Goal: Task Accomplishment & Management: Manage account settings

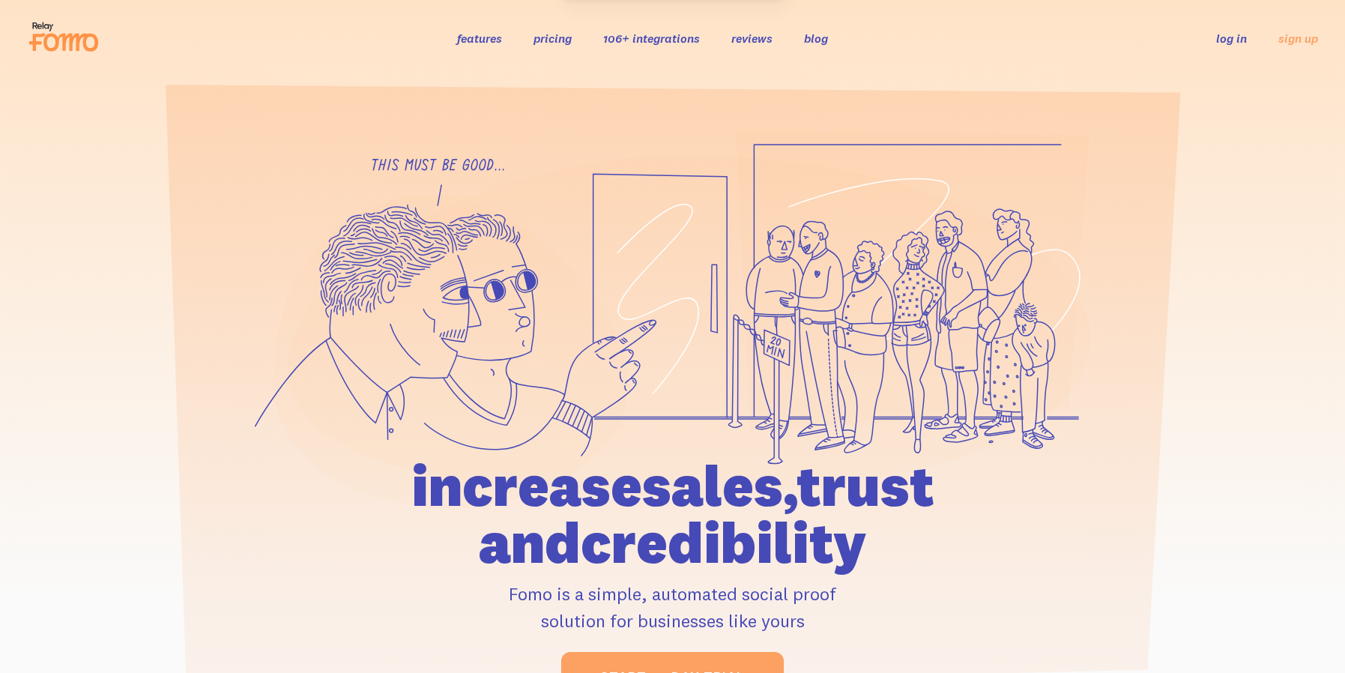
click at [1232, 40] on link "log in" at bounding box center [1231, 38] width 31 height 15
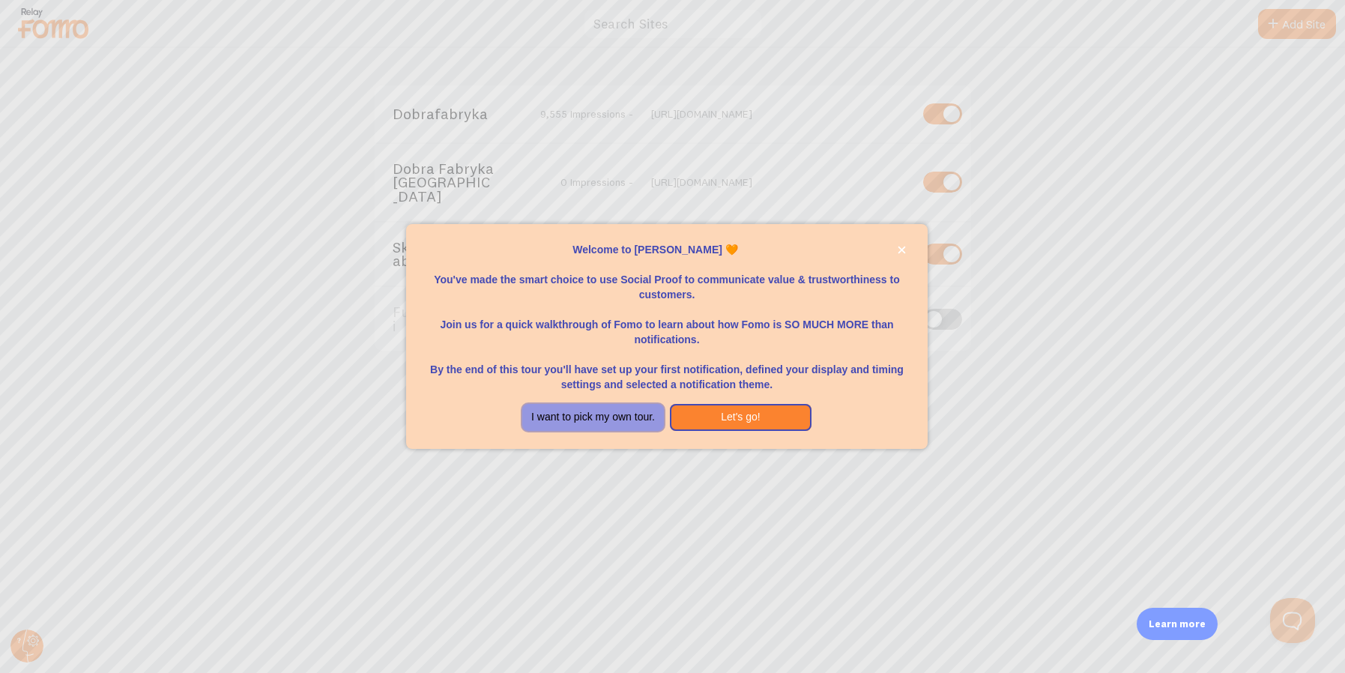
click at [589, 417] on button "I want to pick my own tour." at bounding box center [593, 417] width 142 height 27
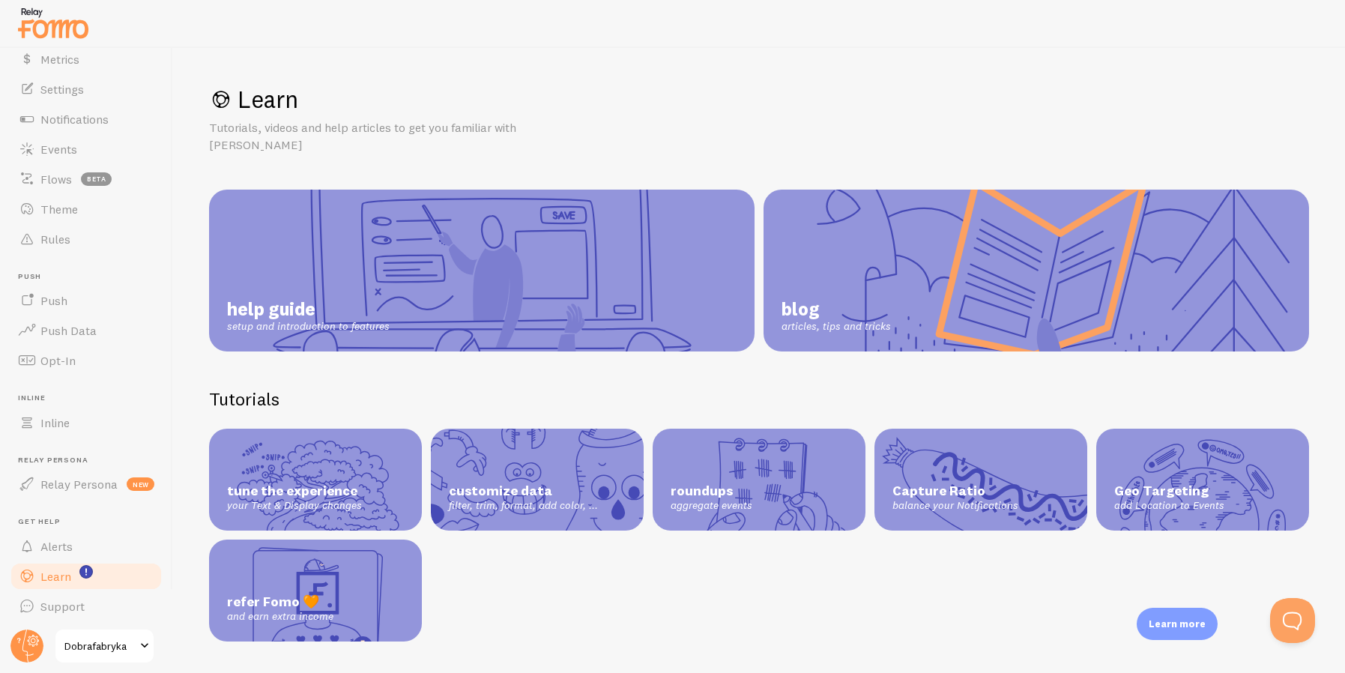
scroll to position [66, 0]
click at [76, 639] on span "Dobrafabryka" at bounding box center [99, 646] width 71 height 18
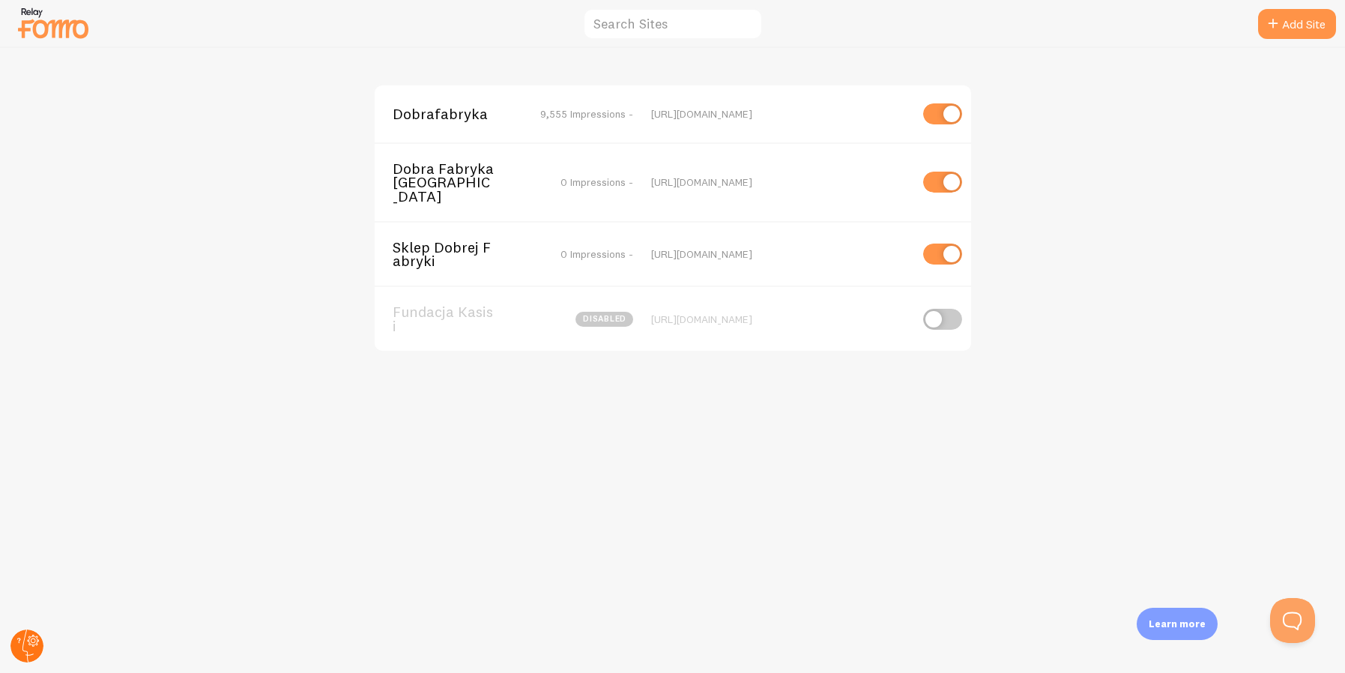
click at [41, 644] on circle at bounding box center [26, 645] width 33 height 33
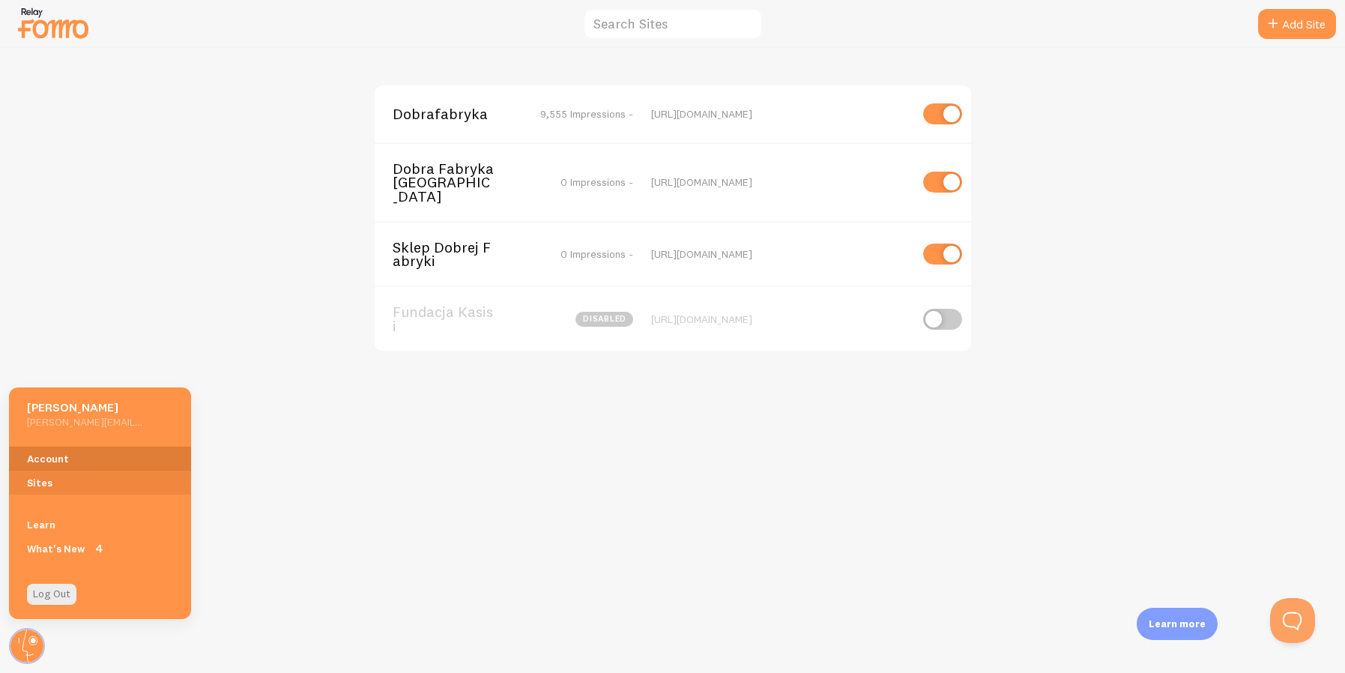
click at [67, 459] on link "Account" at bounding box center [100, 459] width 182 height 24
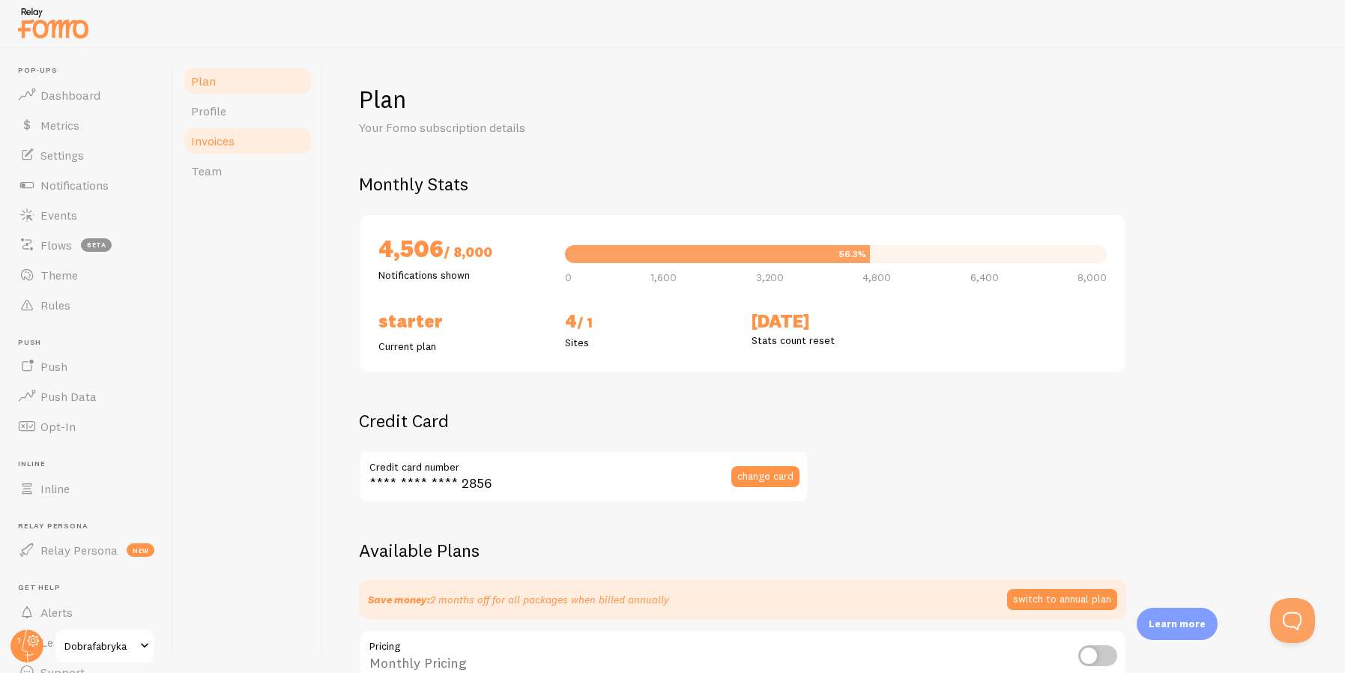
click at [238, 148] on link "Invoices" at bounding box center [247, 141] width 131 height 30
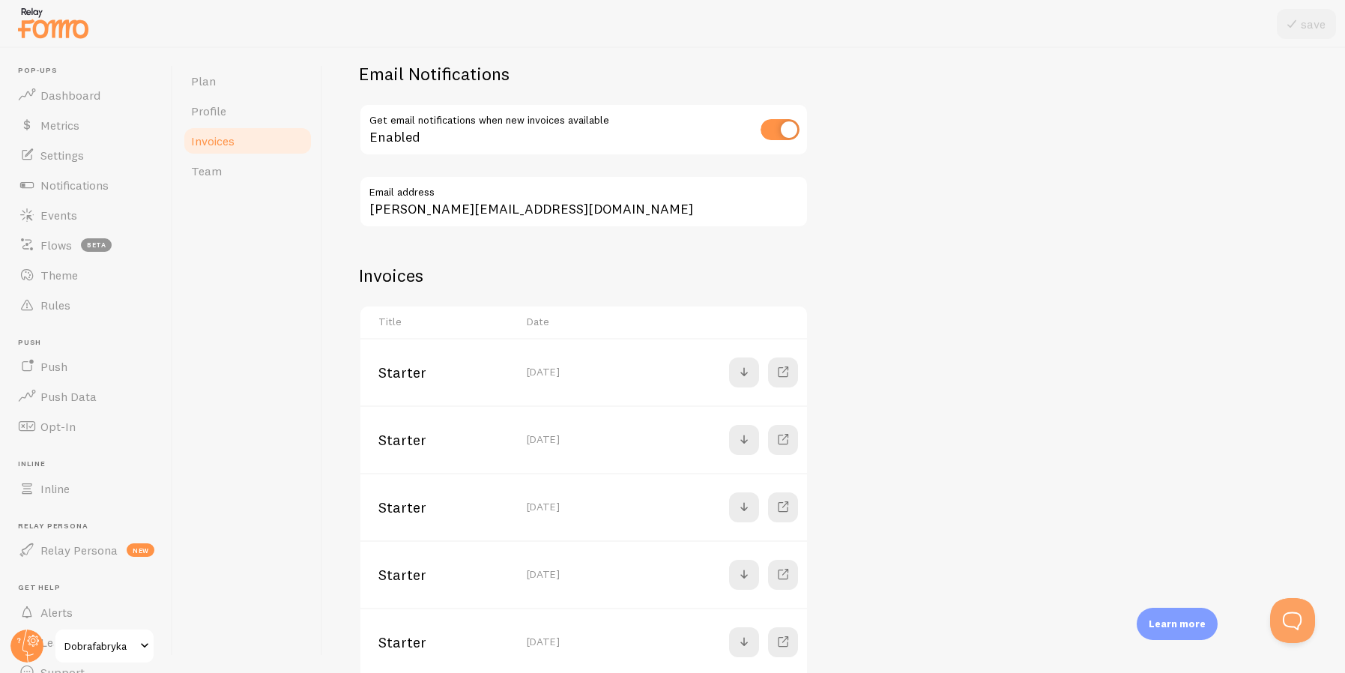
scroll to position [265, 0]
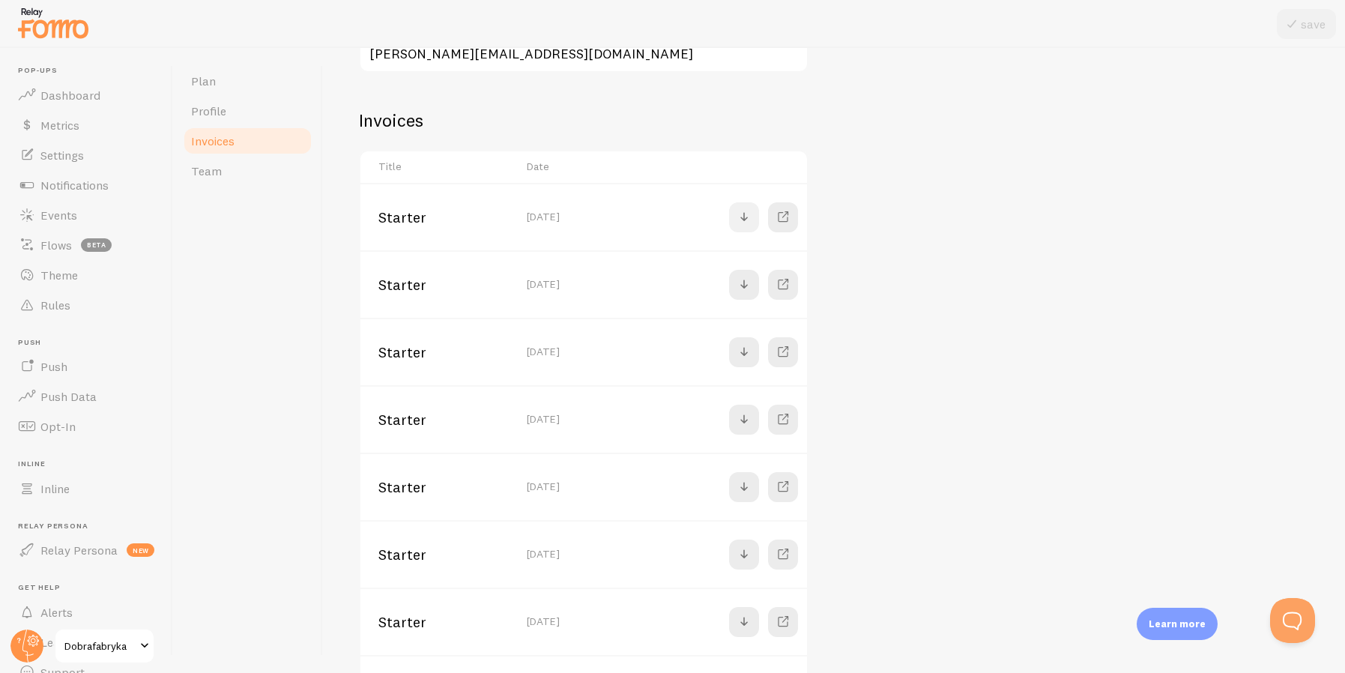
click at [744, 219] on span at bounding box center [744, 217] width 18 height 18
